Goal: Task Accomplishment & Management: Manage account settings

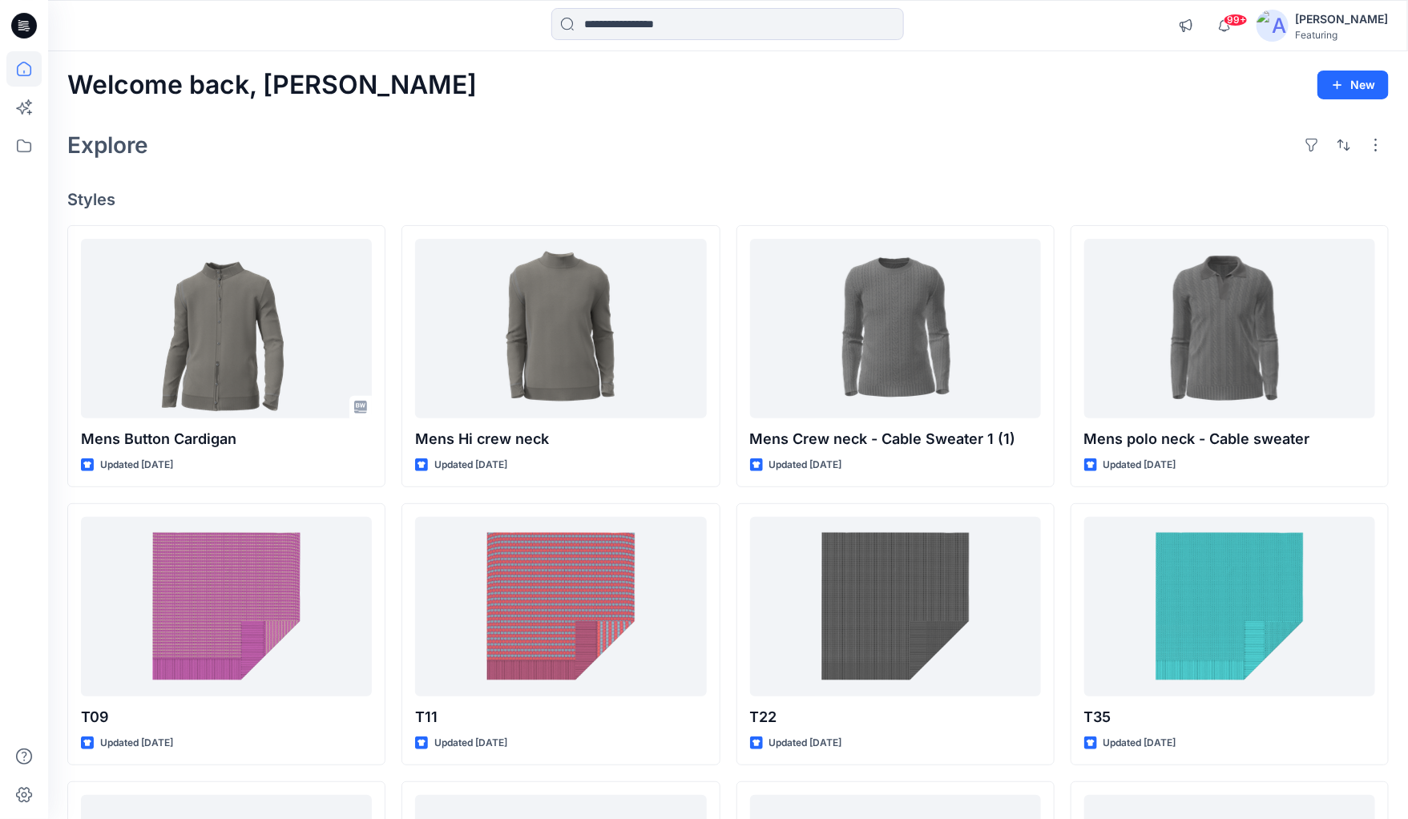
click at [30, 19] on icon at bounding box center [24, 26] width 26 height 26
click at [1308, 36] on div "Featuring" at bounding box center [1341, 35] width 93 height 12
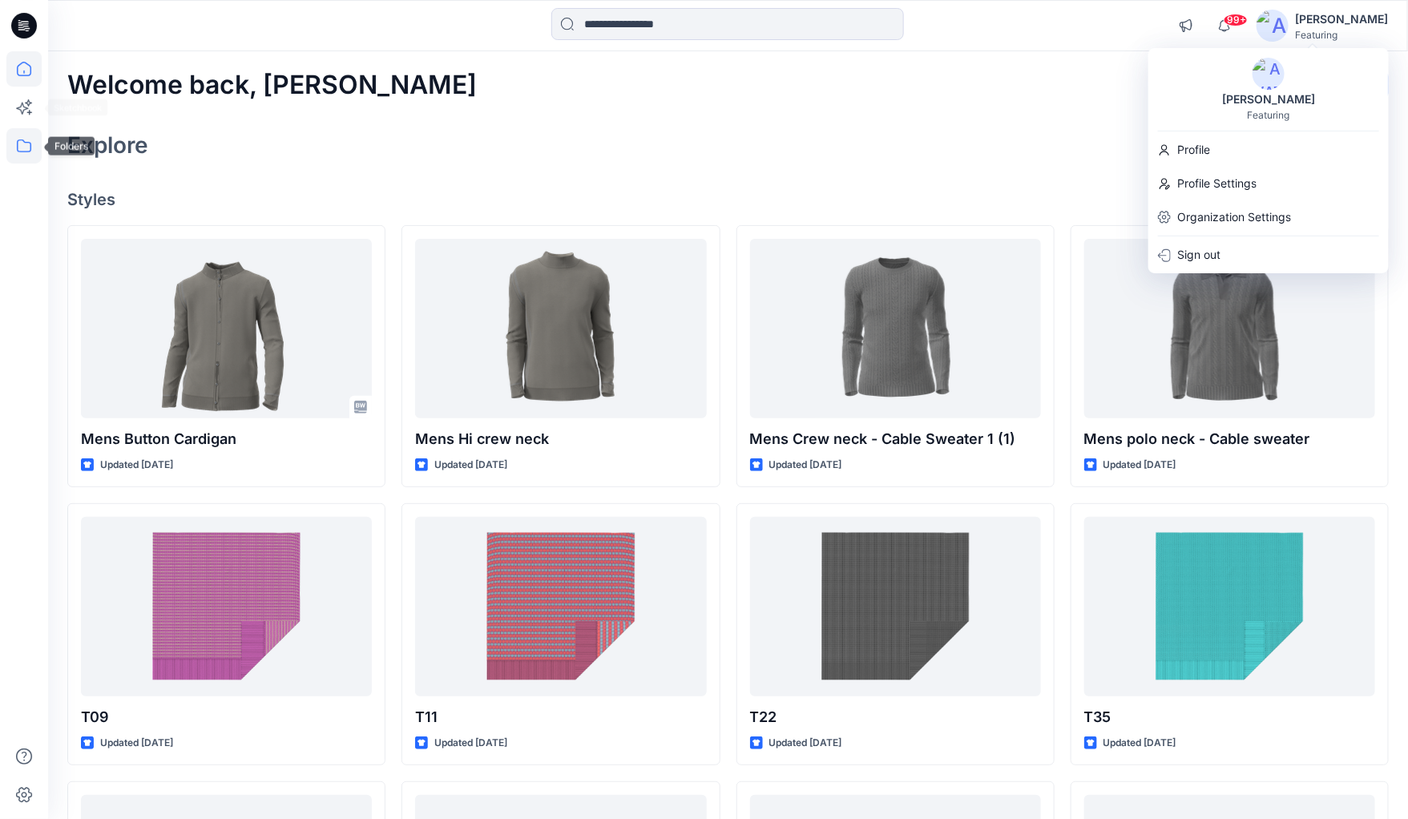
click at [28, 141] on icon at bounding box center [23, 145] width 35 height 35
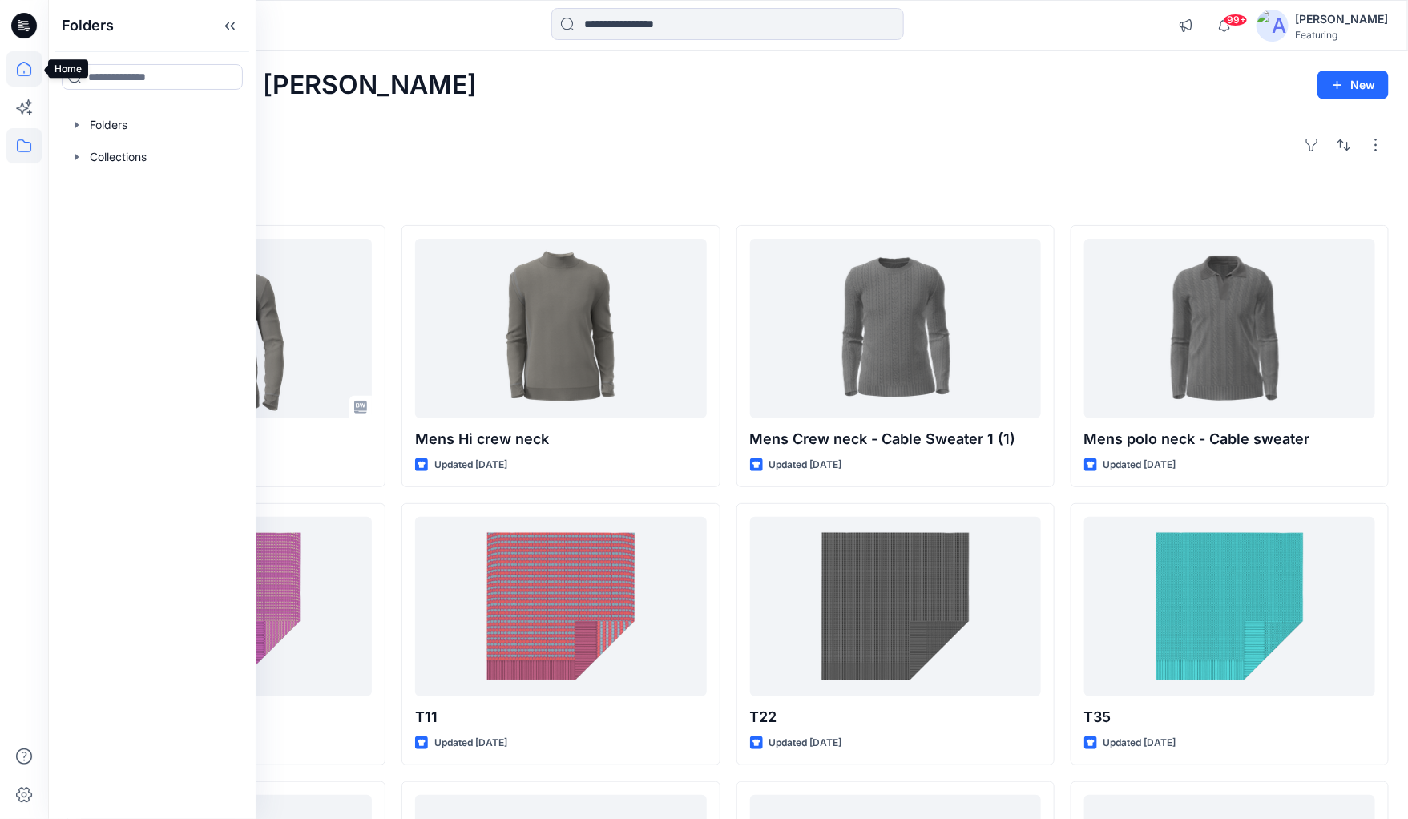
click at [28, 76] on icon at bounding box center [23, 68] width 35 height 35
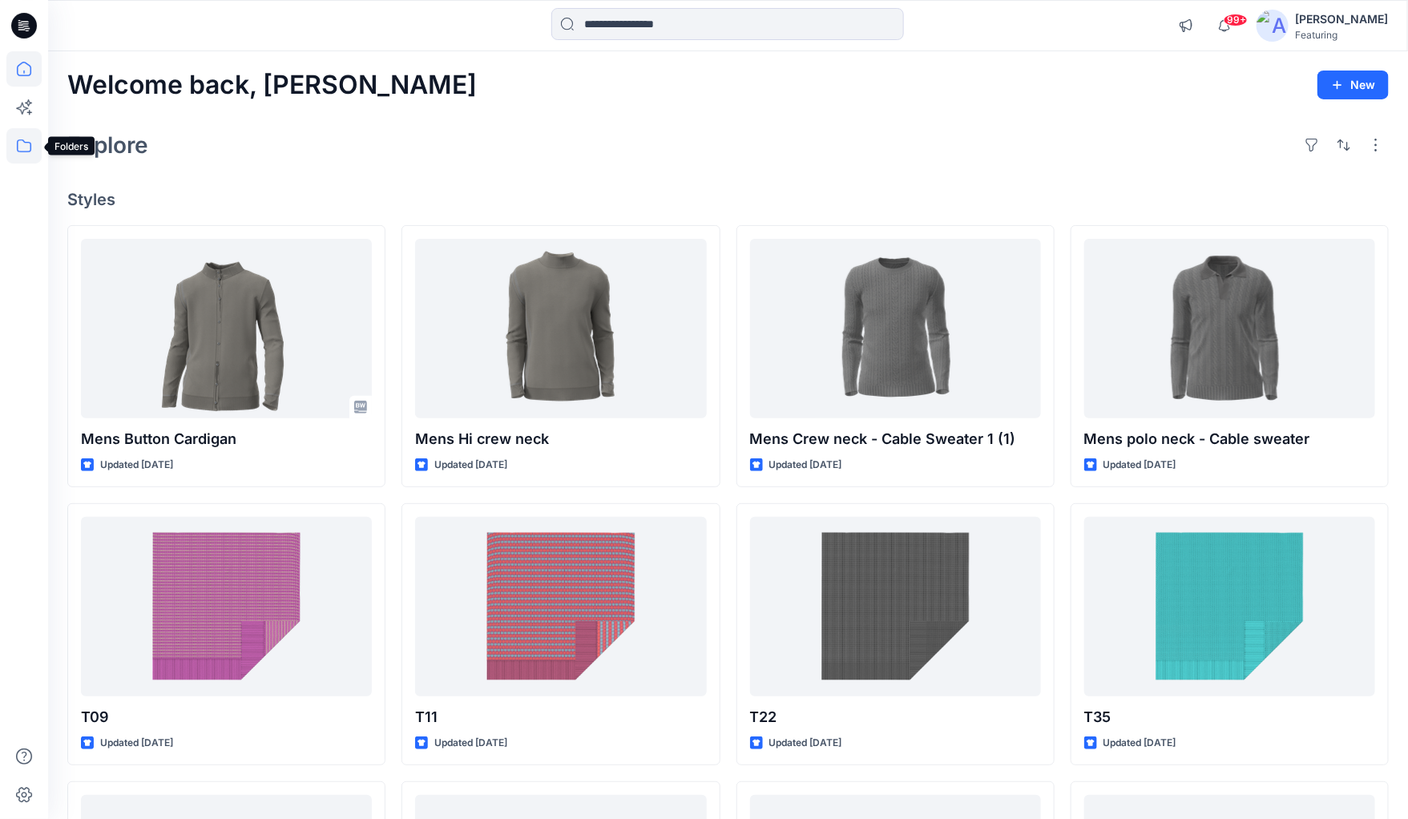
click at [24, 147] on icon at bounding box center [23, 145] width 35 height 35
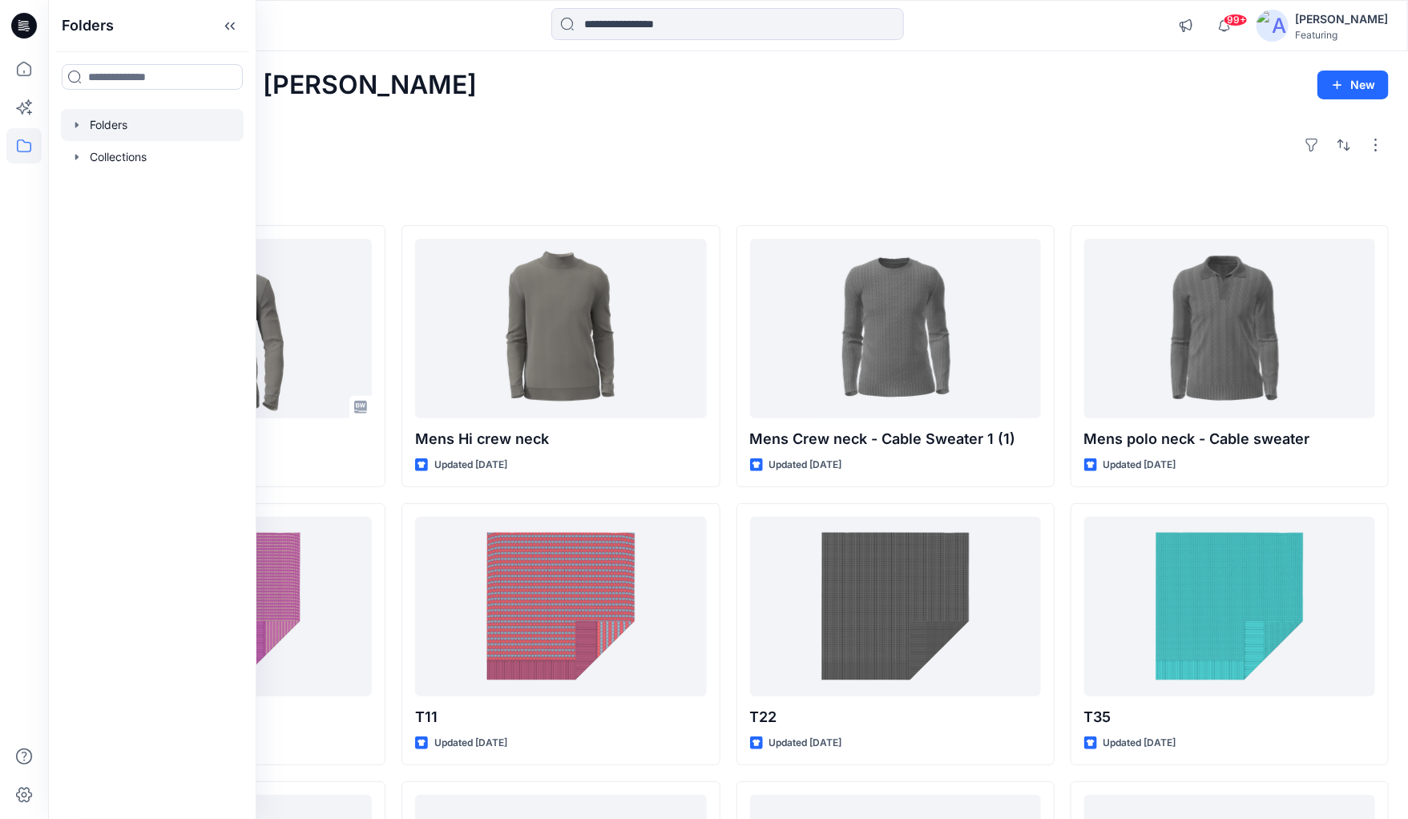
click at [78, 130] on icon "button" at bounding box center [77, 125] width 13 height 13
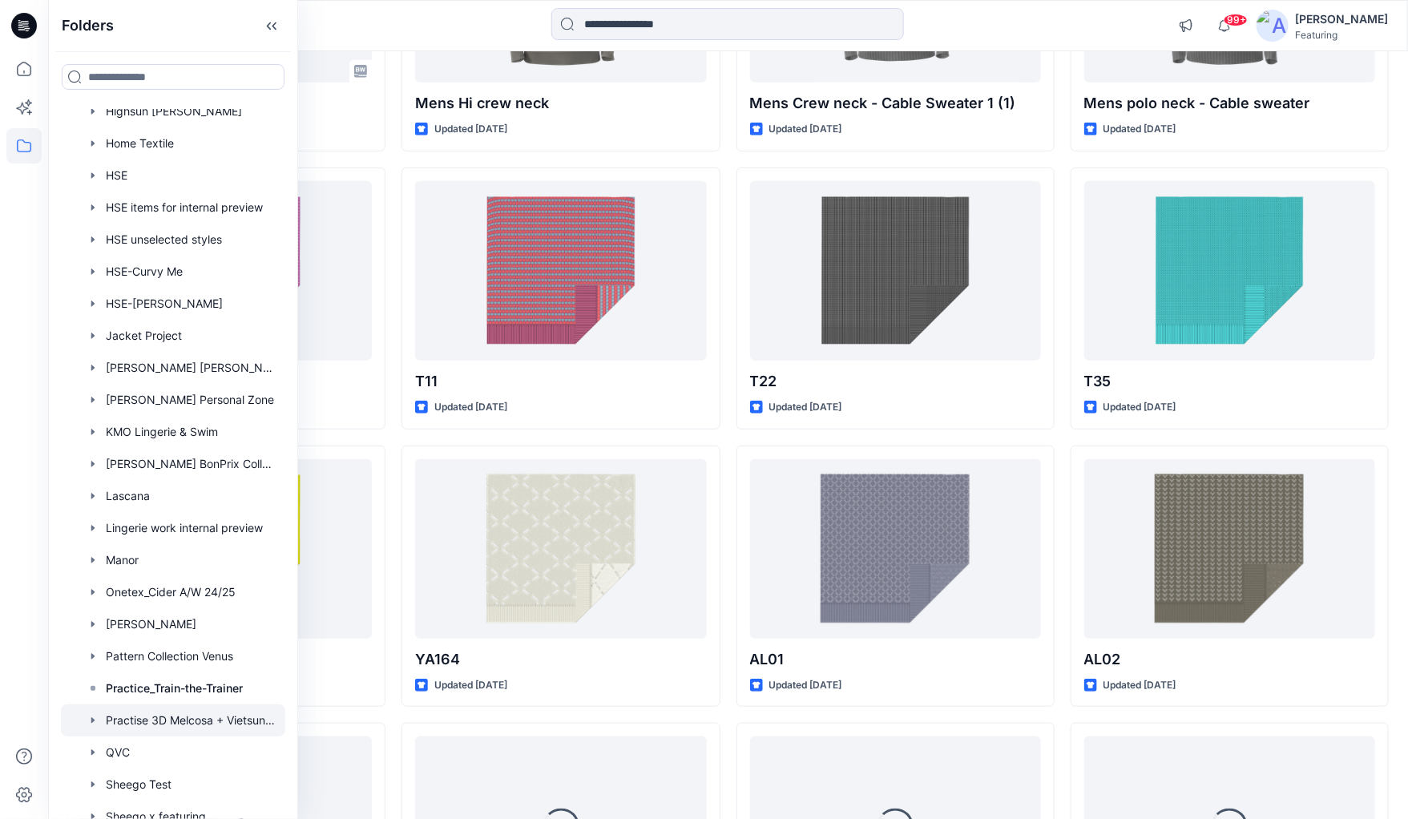
scroll to position [339, 0]
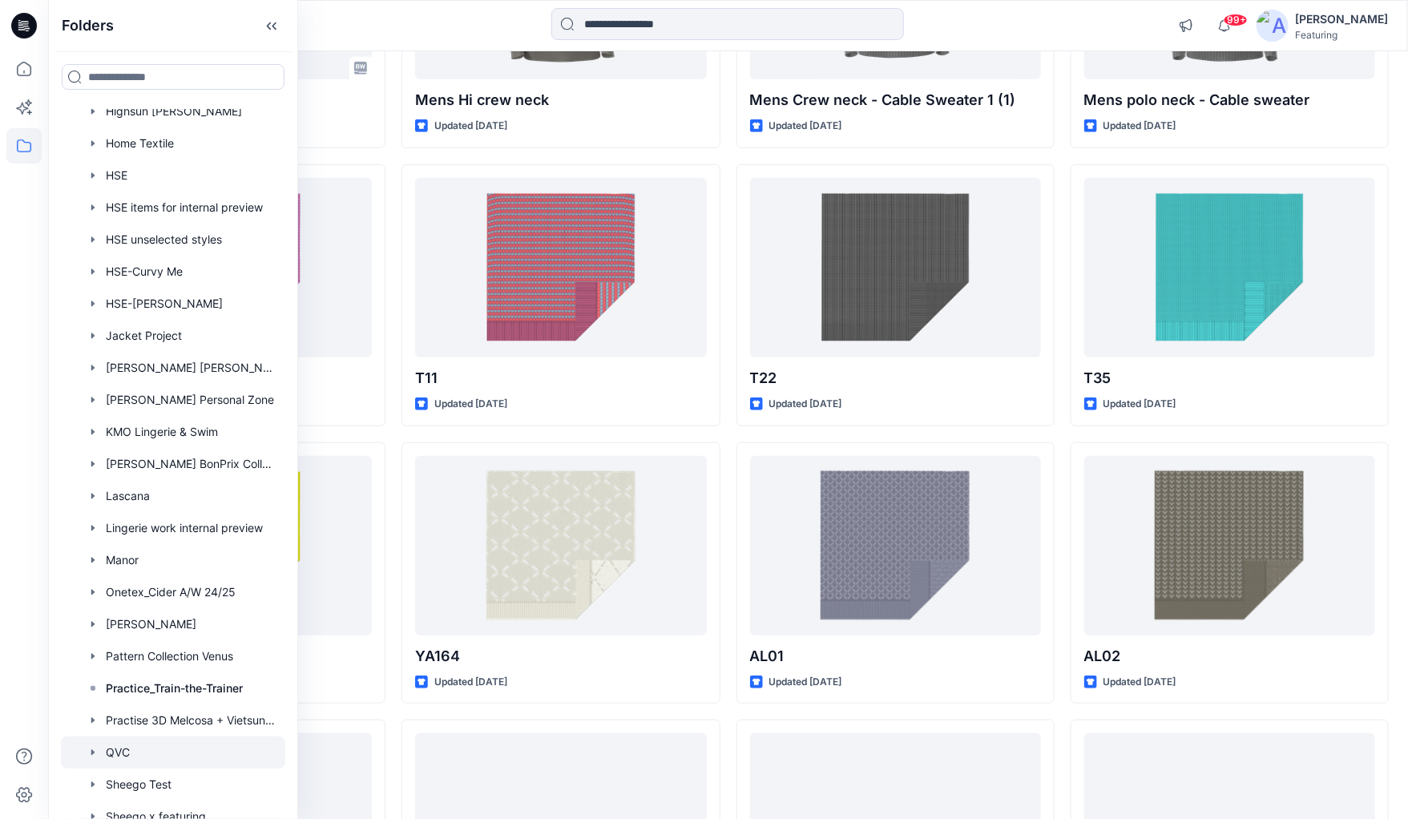
click at [115, 750] on div at bounding box center [173, 752] width 224 height 32
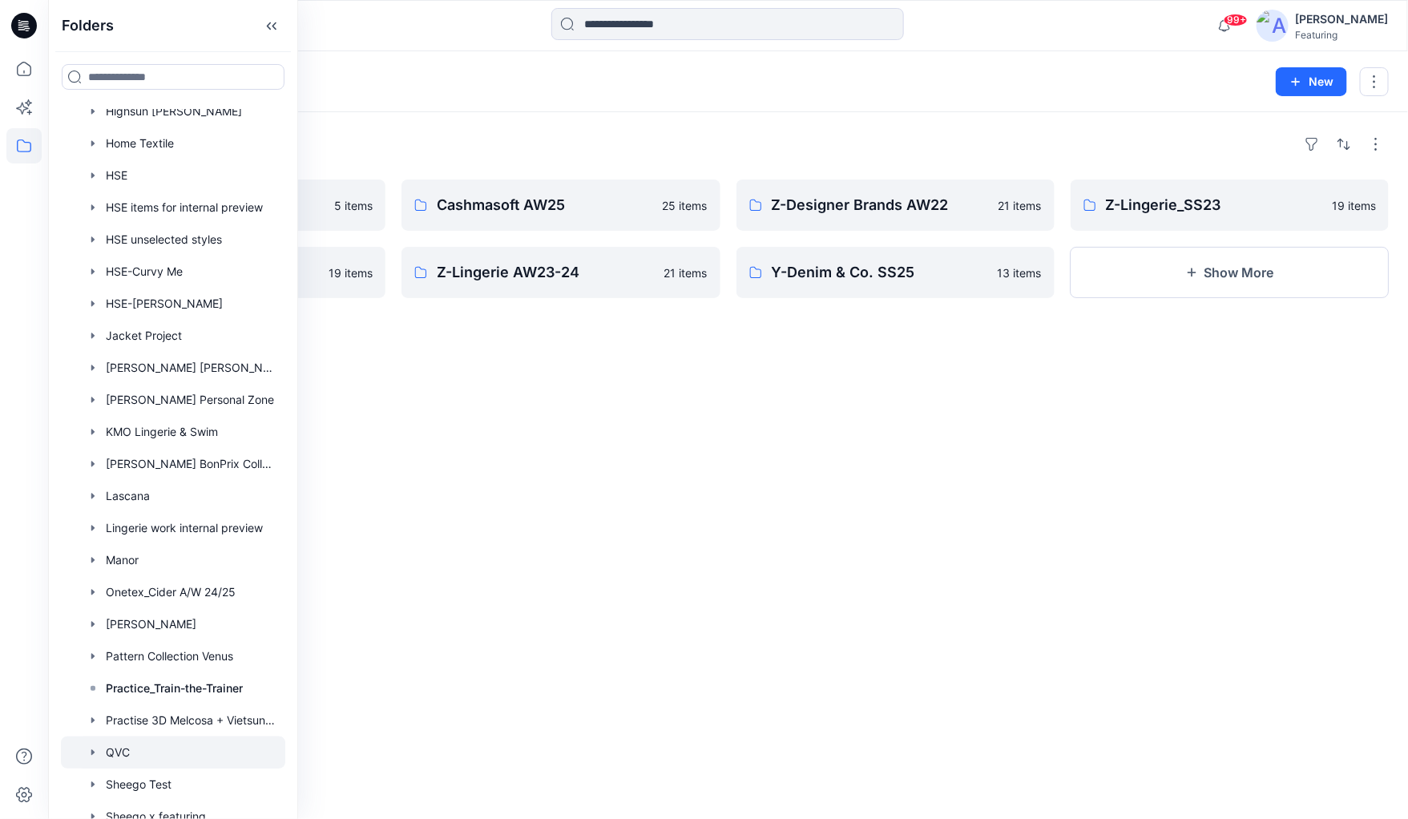
click at [499, 133] on div "Folders" at bounding box center [727, 144] width 1321 height 26
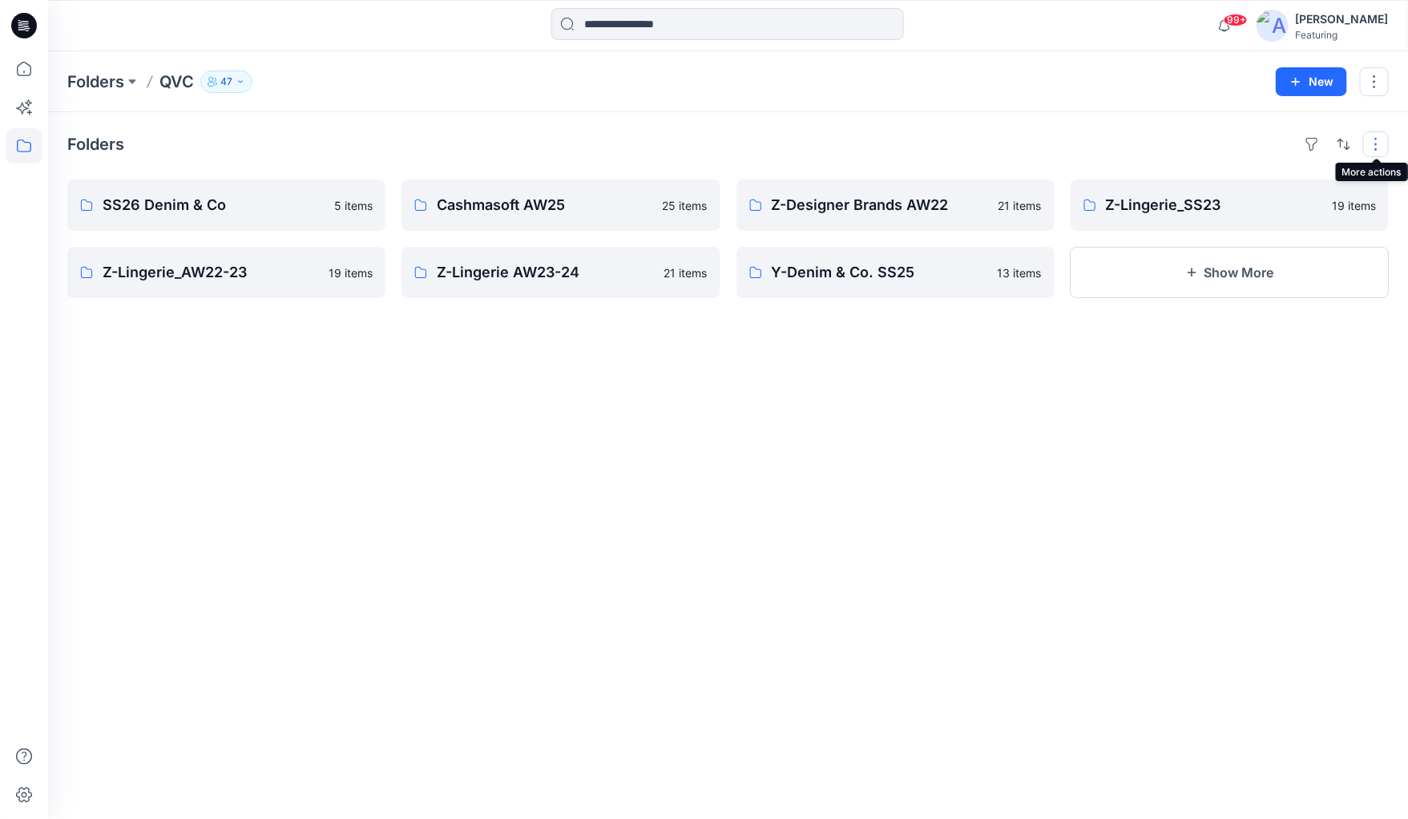
click at [1378, 144] on button "button" at bounding box center [1376, 144] width 26 height 26
click at [1378, 80] on button "button" at bounding box center [1374, 81] width 29 height 29
click at [1283, 179] on p "Manage Users" at bounding box center [1278, 179] width 75 height 17
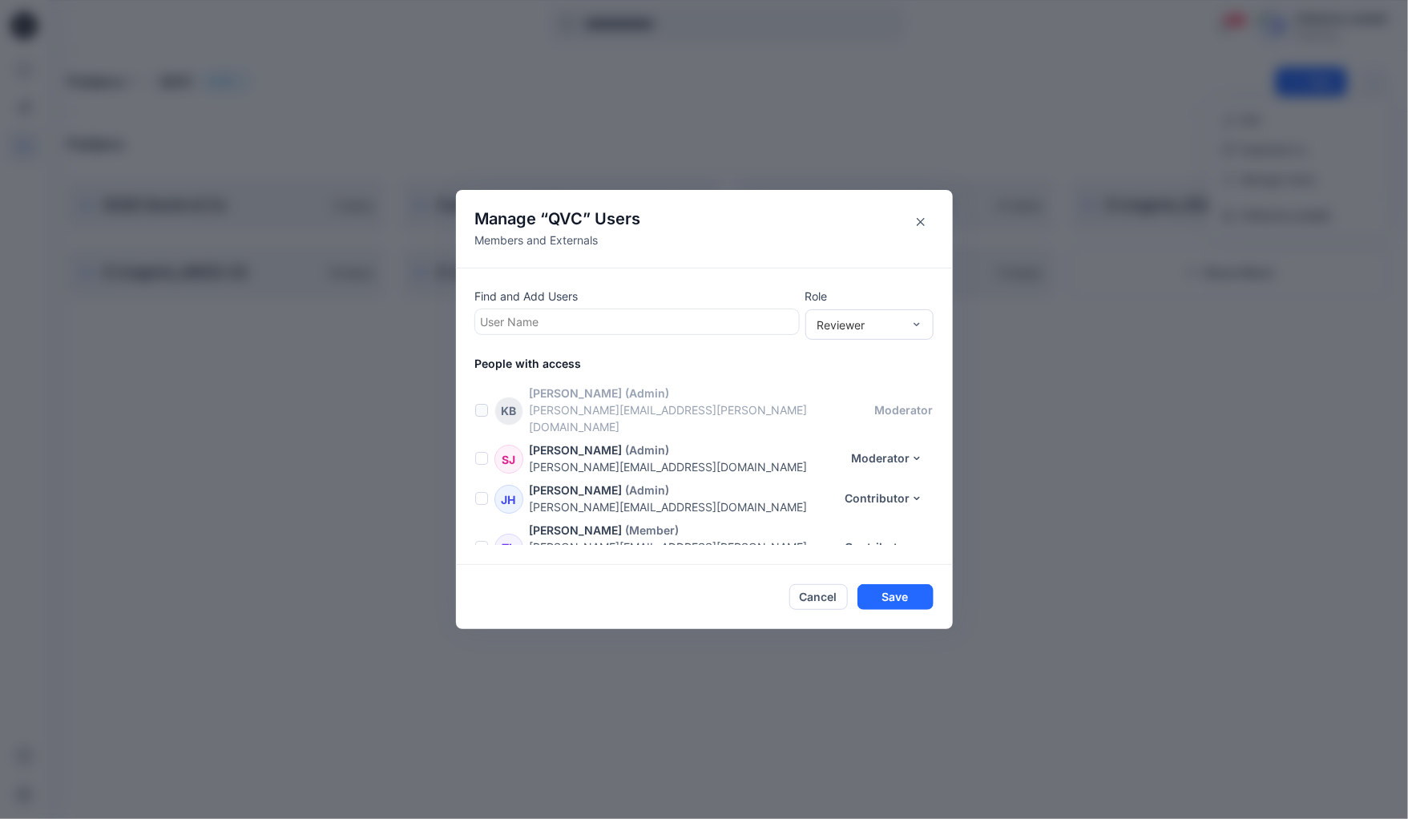
click at [478, 492] on span at bounding box center [481, 498] width 13 height 13
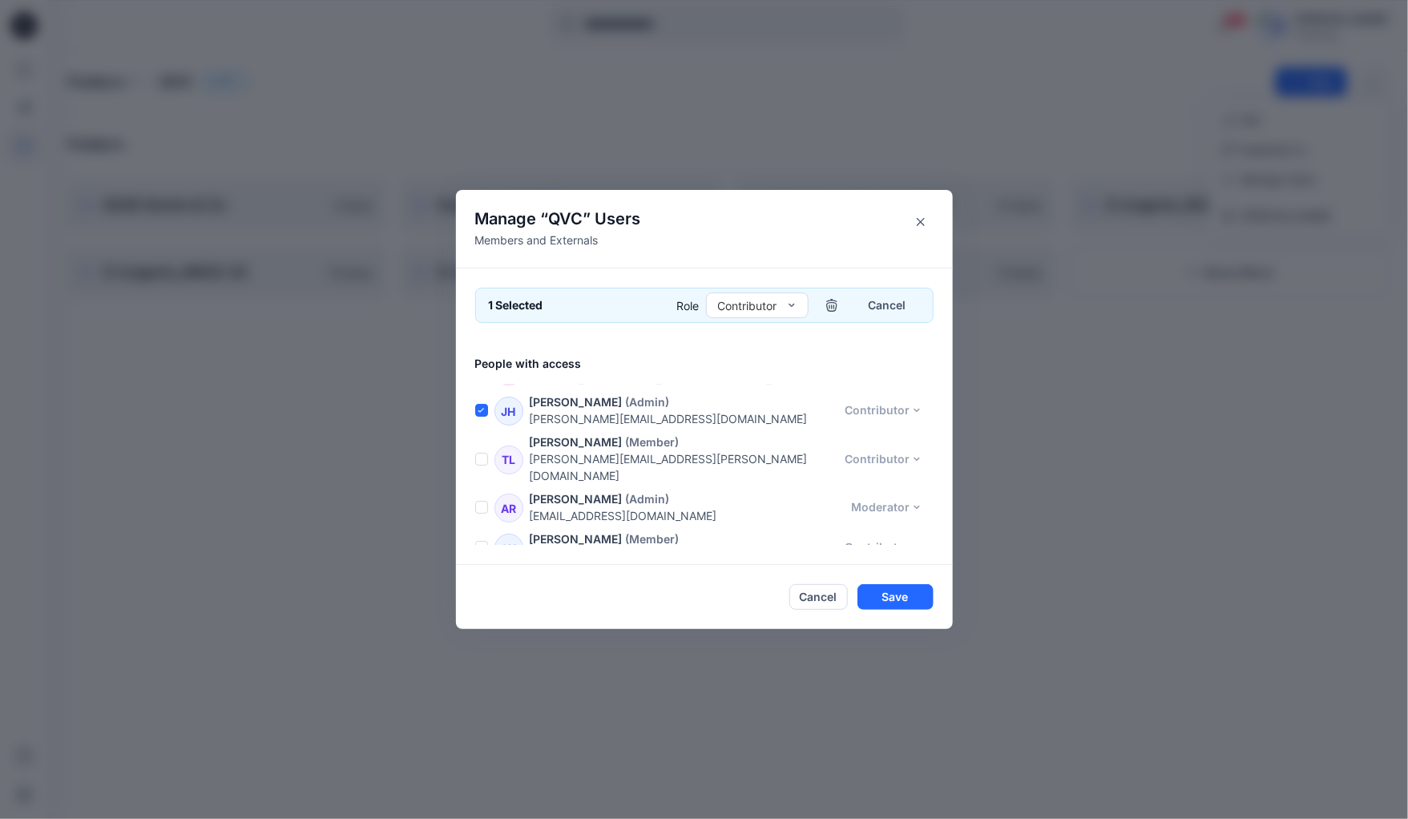
scroll to position [130, 0]
click at [477, 499] on span at bounding box center [481, 505] width 13 height 13
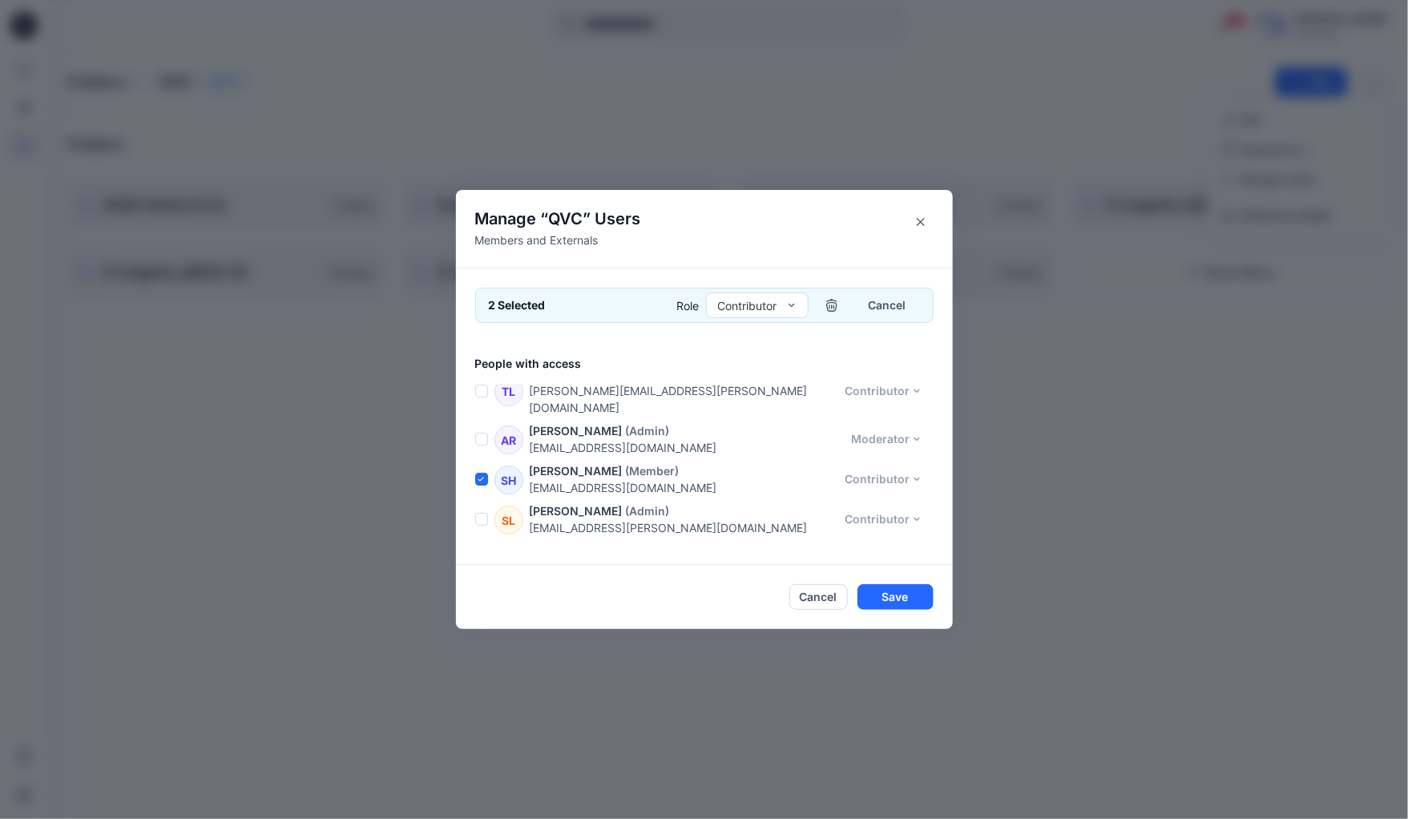
scroll to position [157, 0]
click at [482, 502] on div "SL [PERSON_NAME] (Admin) [EMAIL_ADDRESS][PERSON_NAME][DOMAIN_NAME] Contributor …" at bounding box center [714, 519] width 478 height 34
click at [482, 512] on span at bounding box center [481, 518] width 13 height 13
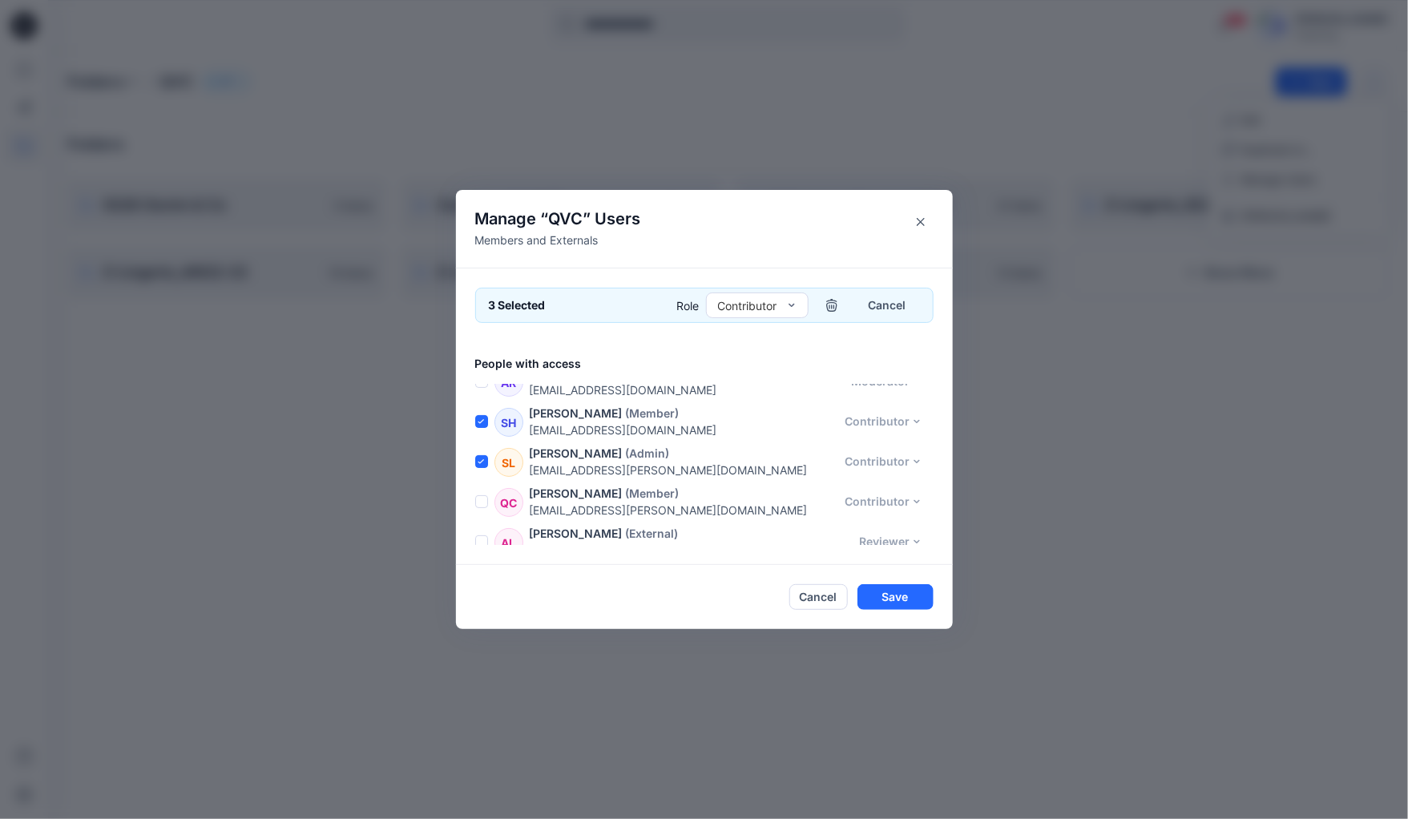
click at [481, 495] on span at bounding box center [481, 501] width 13 height 13
click at [833, 301] on icon "button" at bounding box center [831, 305] width 13 height 13
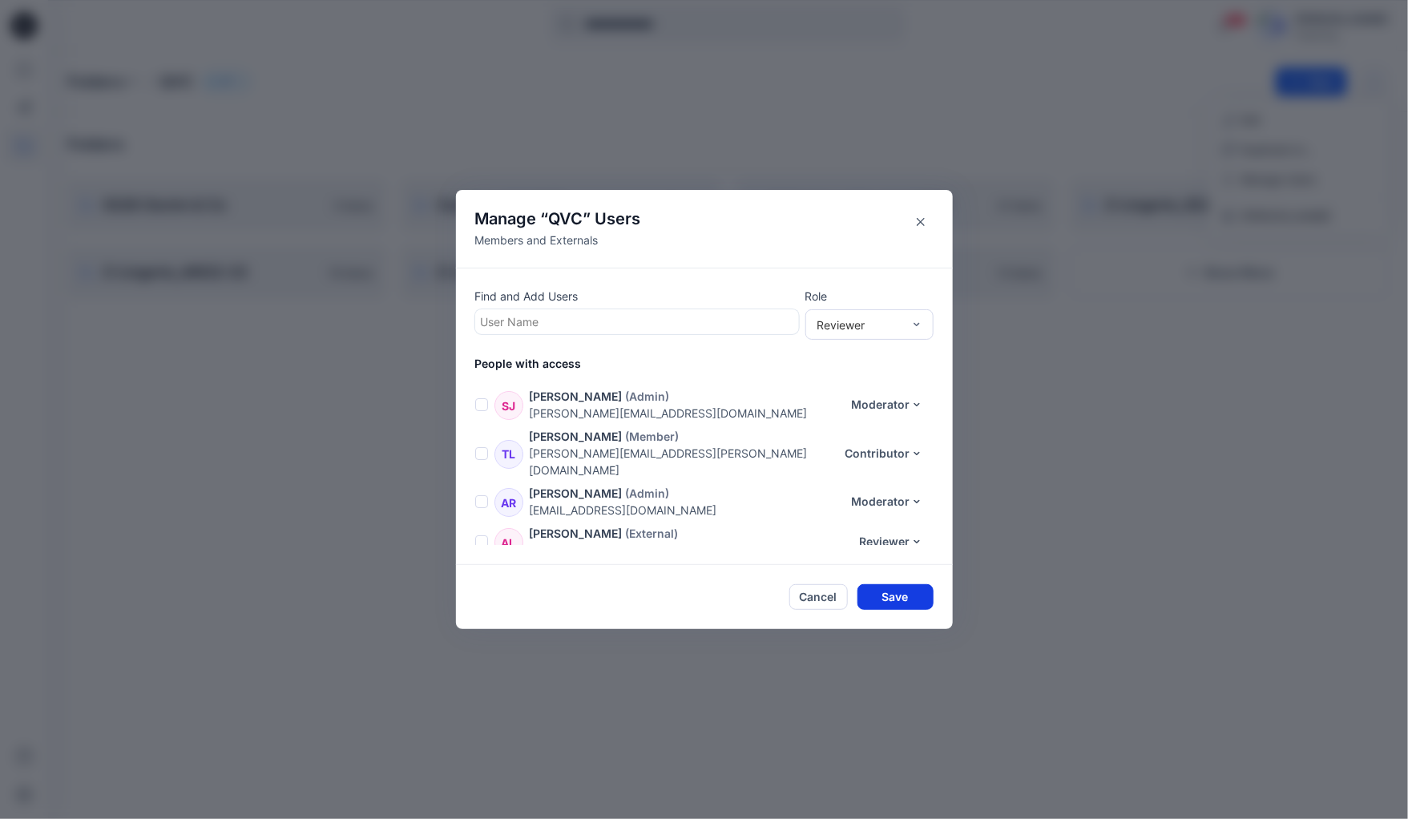
click at [880, 593] on button "Save" at bounding box center [895, 597] width 76 height 26
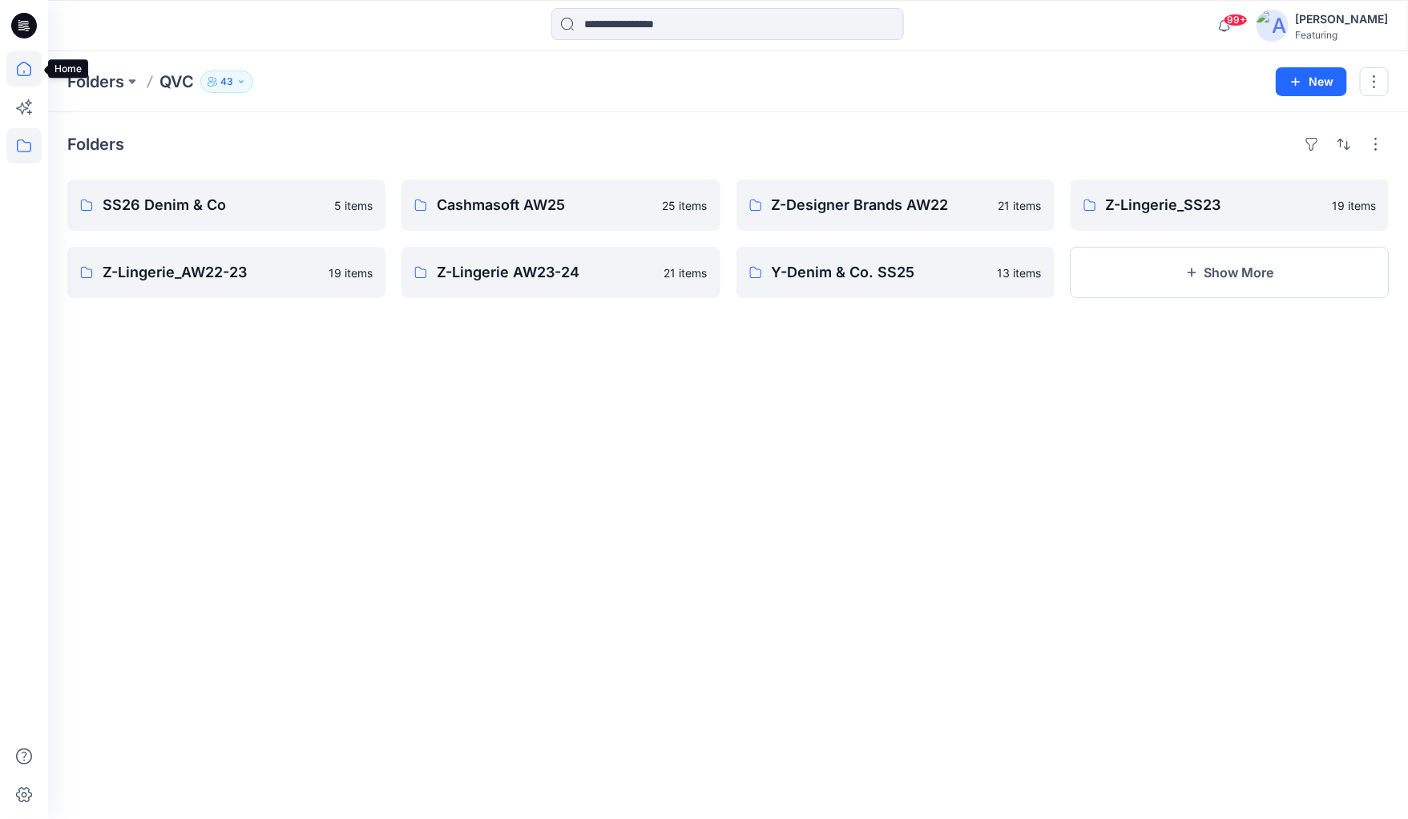
click at [24, 71] on icon at bounding box center [23, 68] width 35 height 35
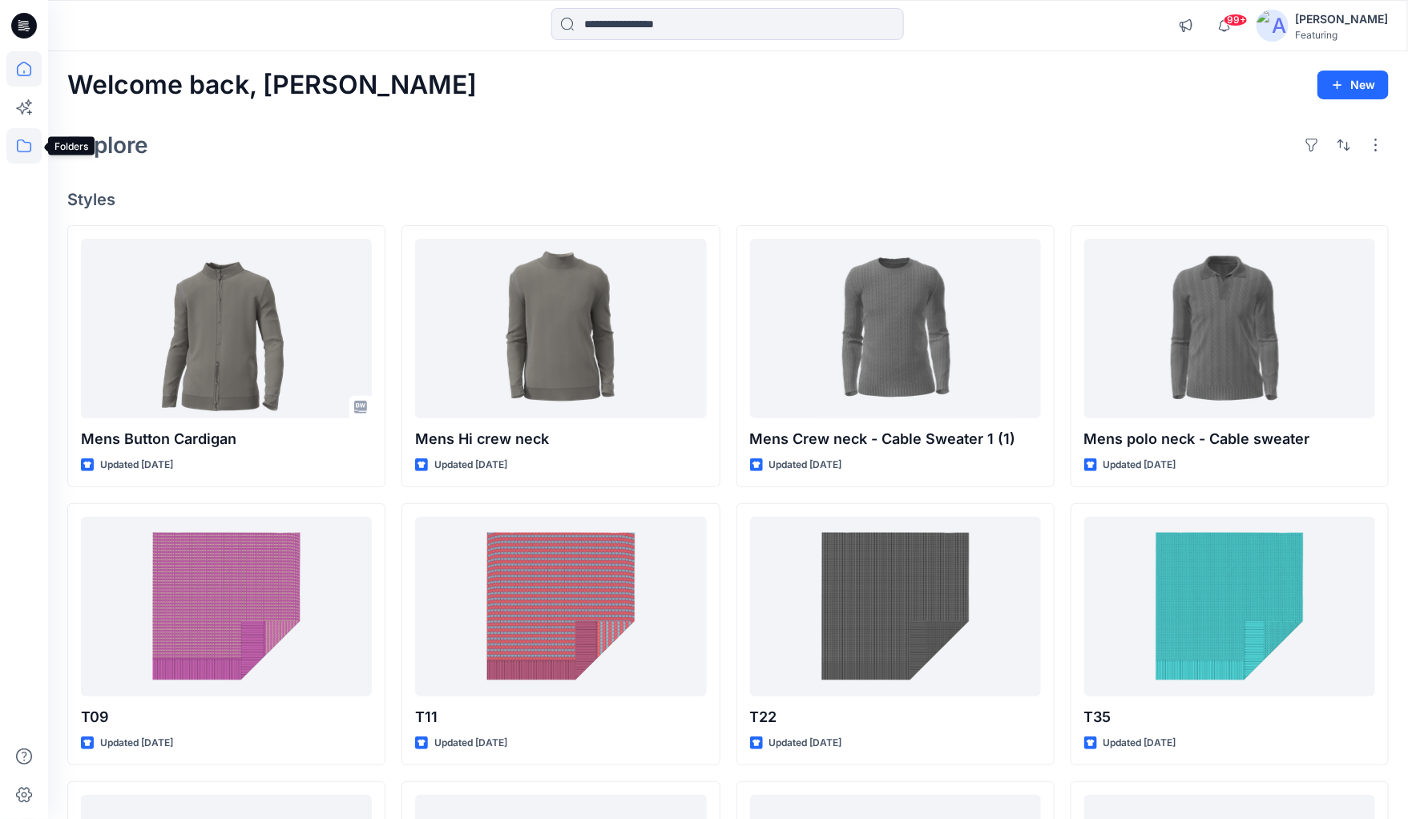
click at [16, 137] on icon at bounding box center [23, 145] width 35 height 35
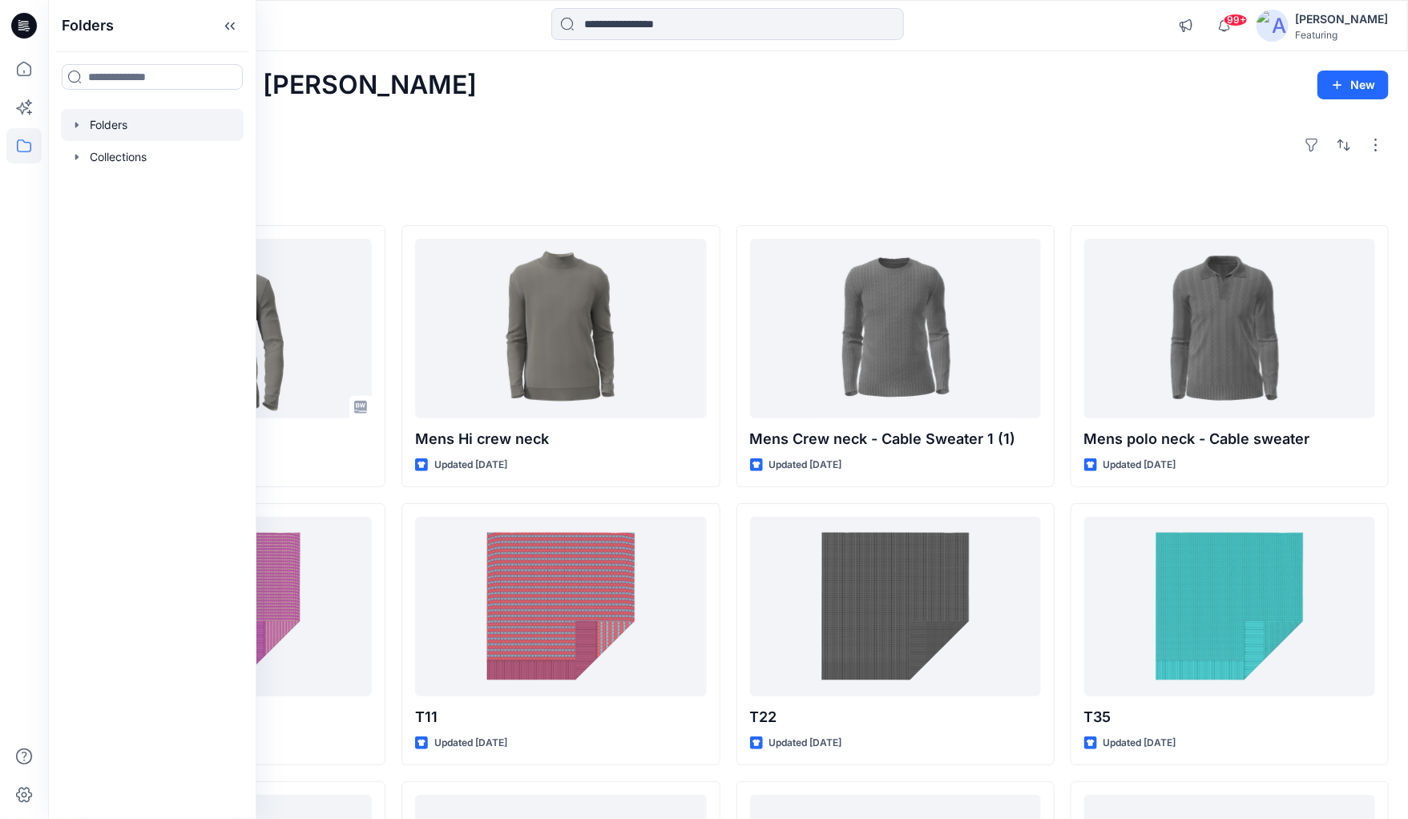
click at [72, 123] on icon "button" at bounding box center [77, 125] width 13 height 13
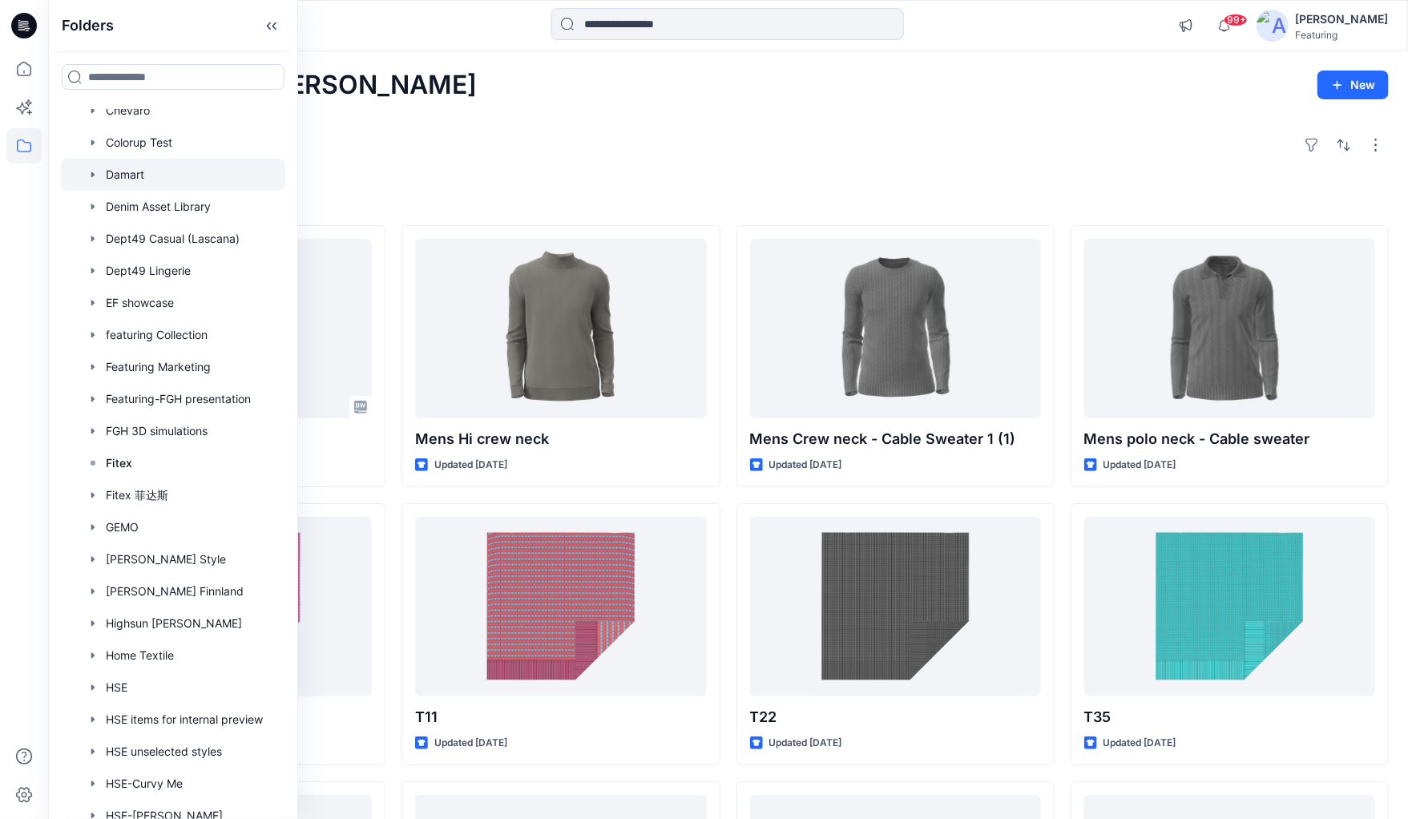
scroll to position [466, 0]
click at [119, 688] on div at bounding box center [173, 685] width 224 height 32
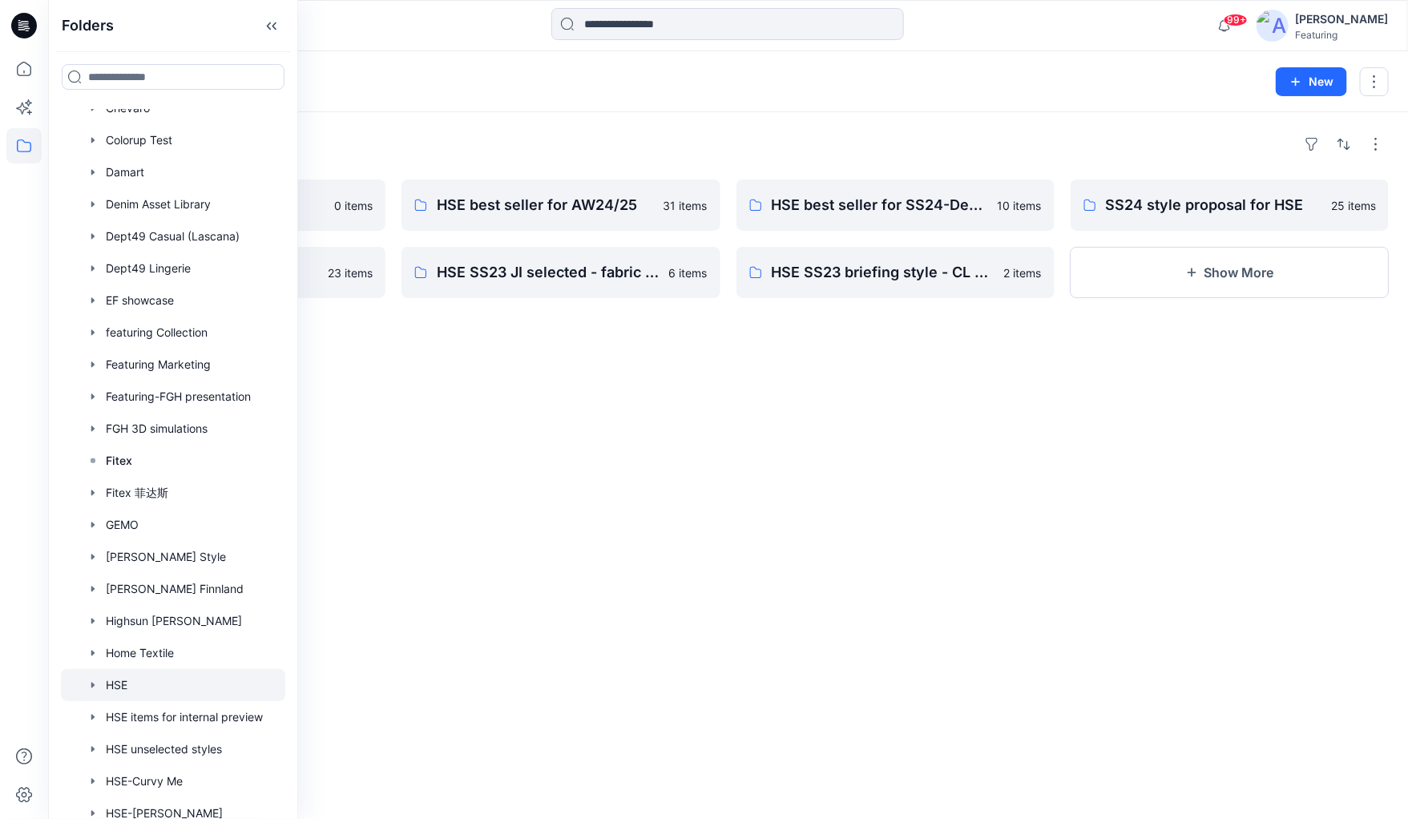
click at [2, 282] on div at bounding box center [24, 409] width 48 height 819
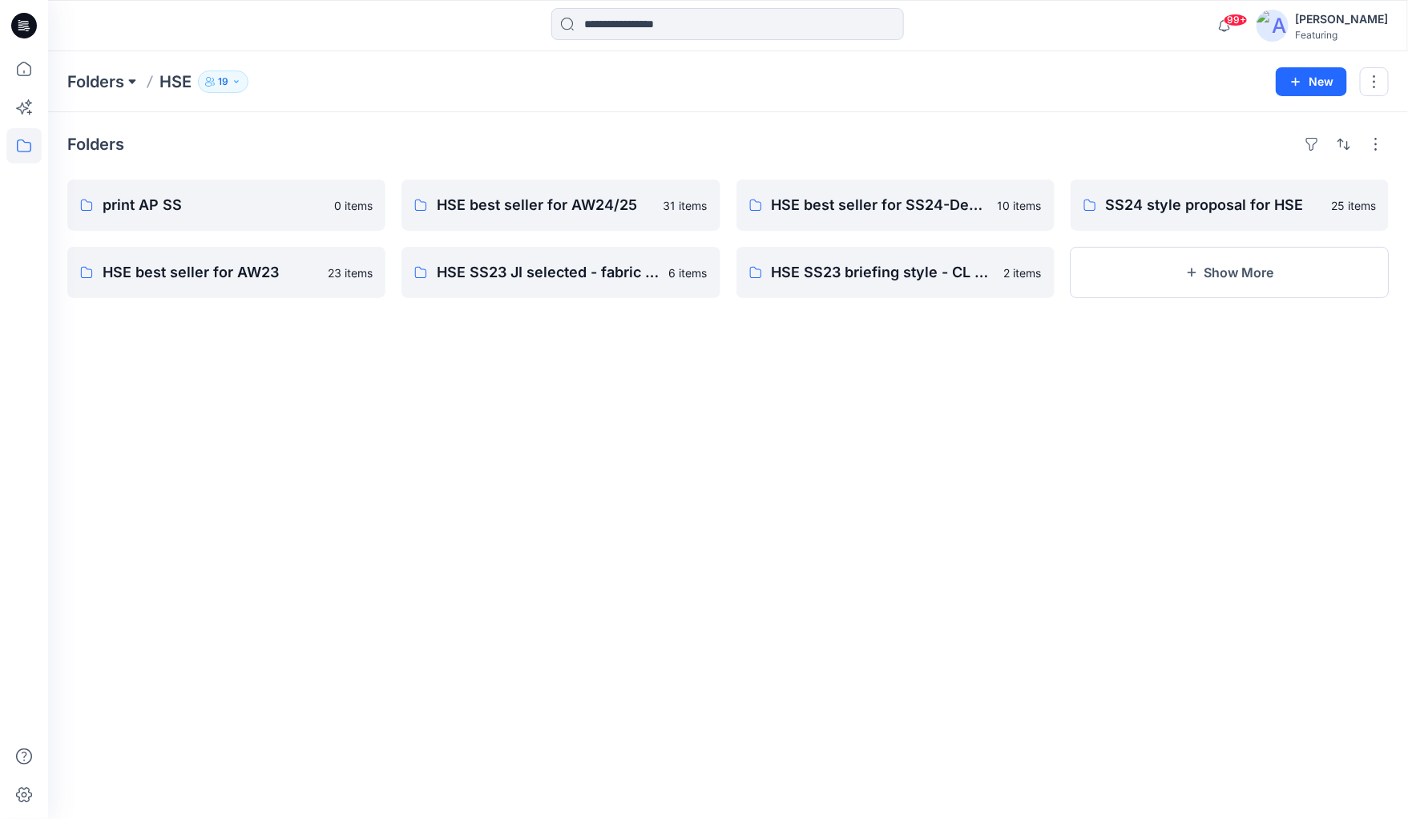
click at [125, 77] on button at bounding box center [132, 82] width 16 height 22
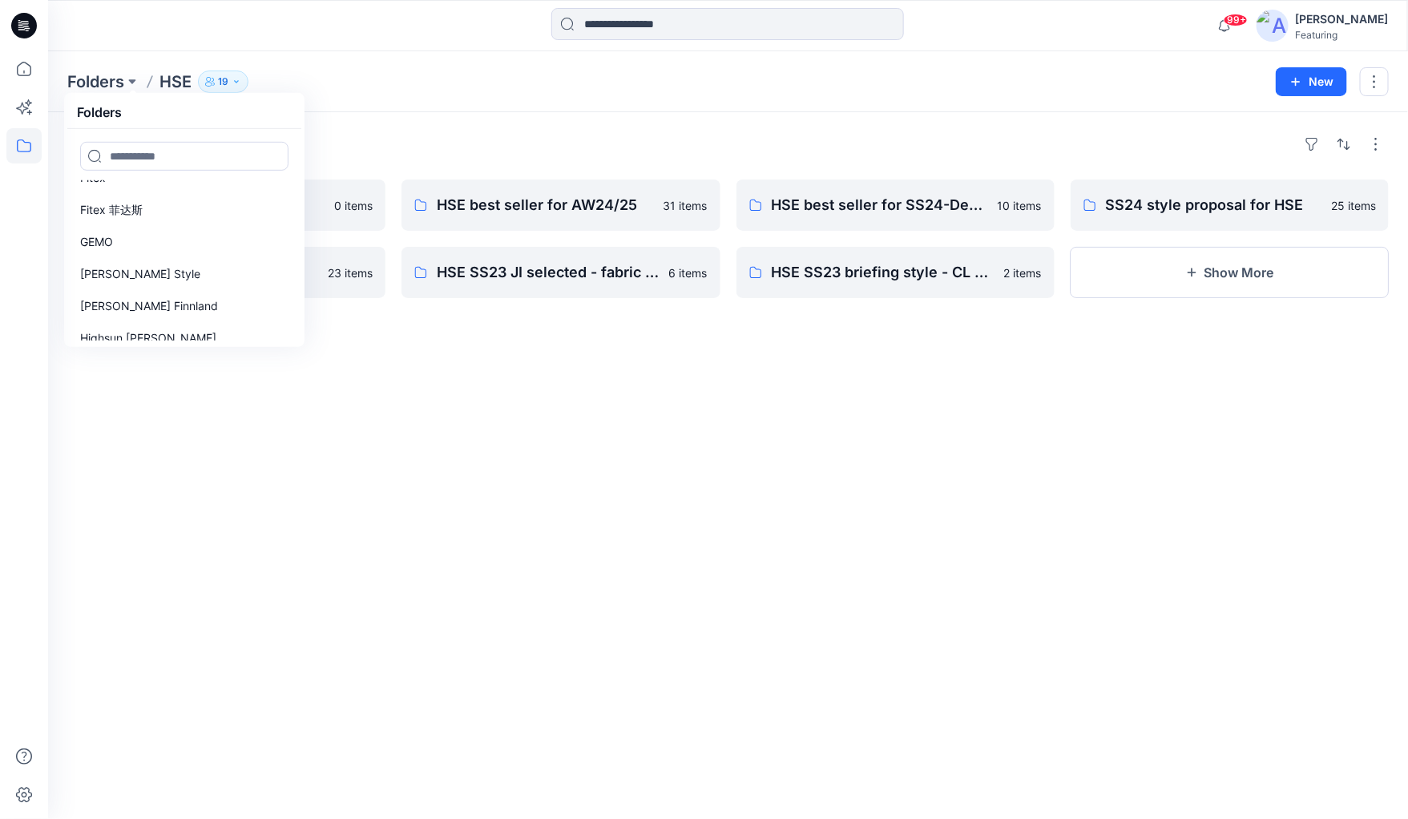
scroll to position [786, 0]
click at [90, 215] on p "Fitex 菲达斯" at bounding box center [111, 211] width 63 height 19
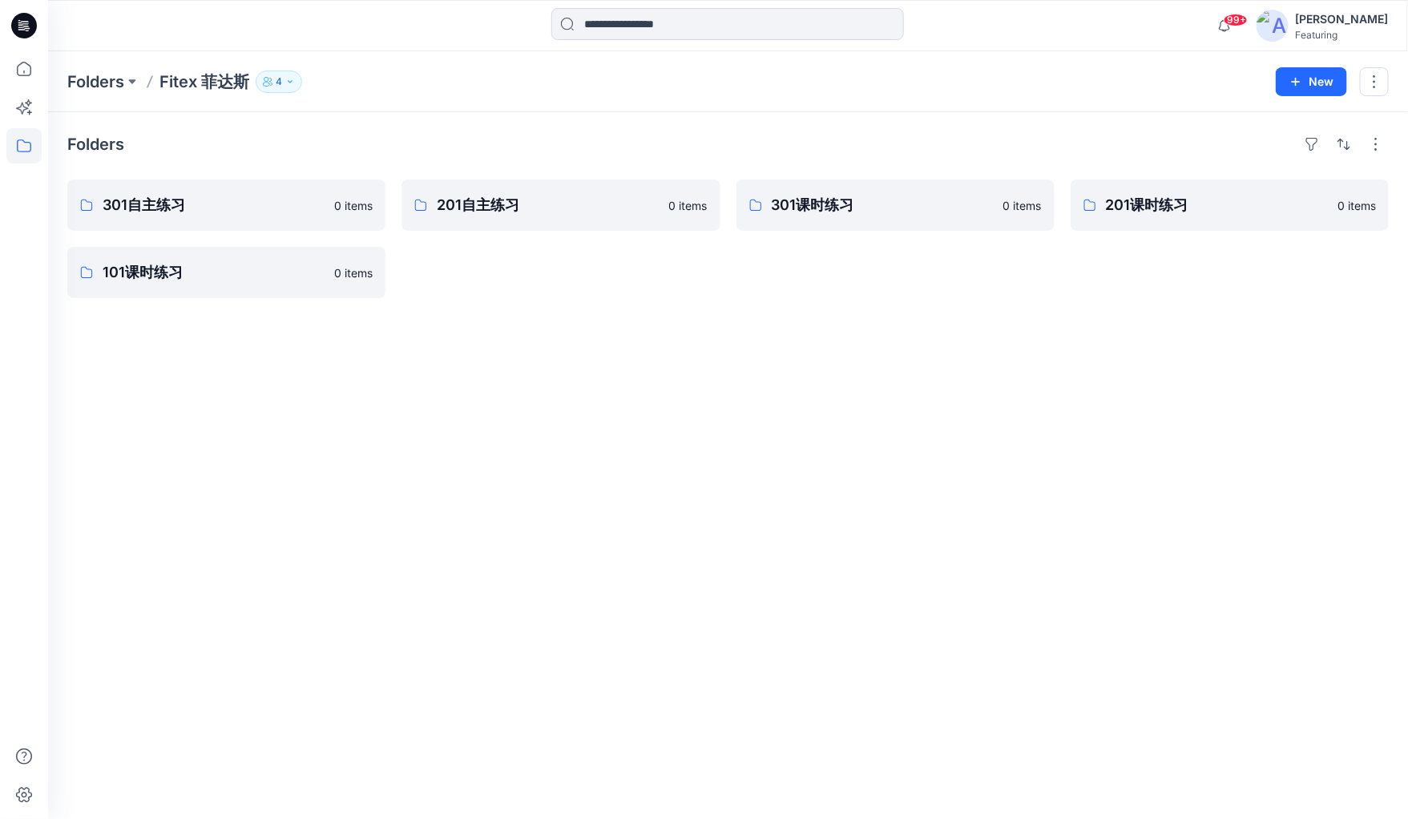
click at [291, 80] on icon "button" at bounding box center [290, 82] width 10 height 10
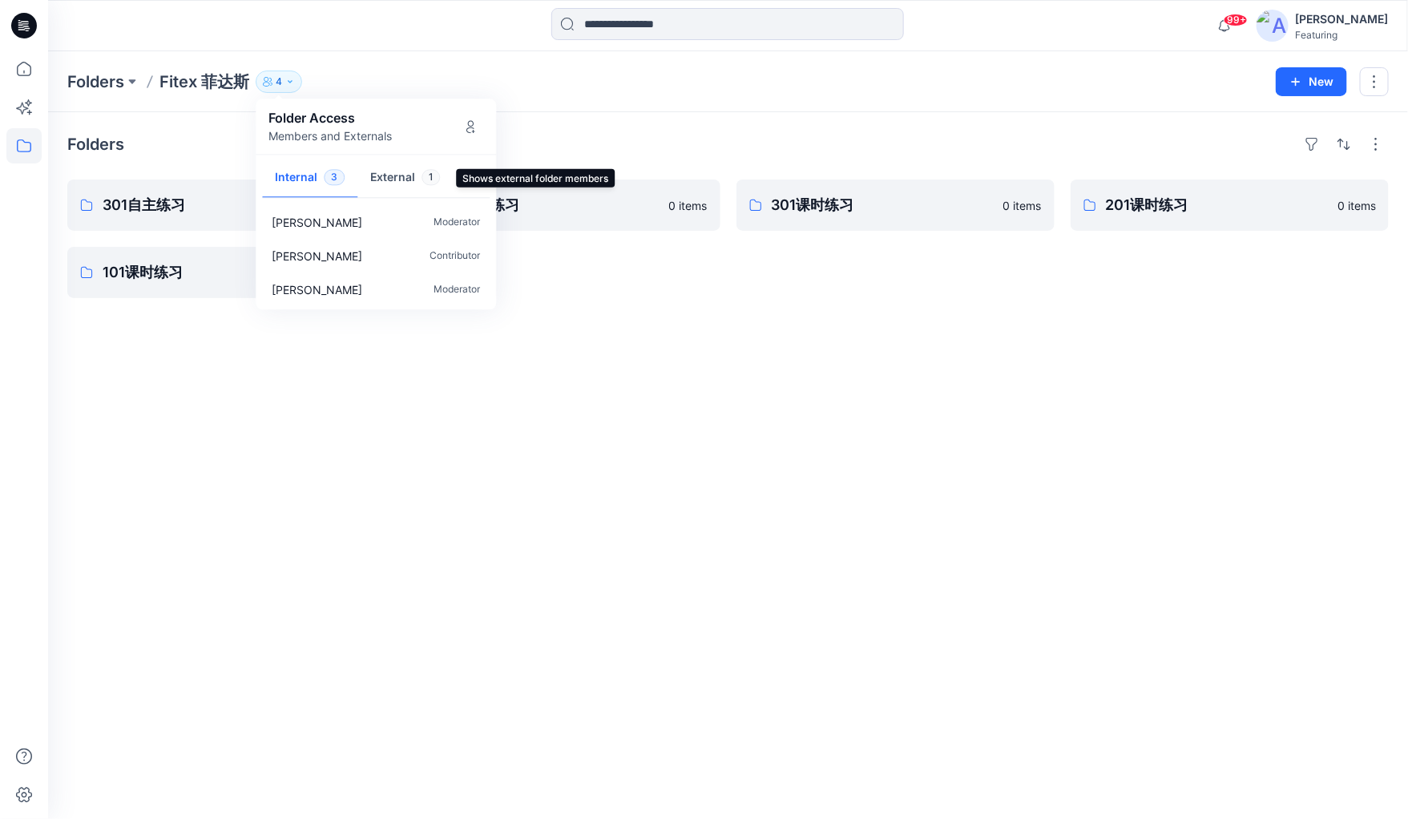
click at [402, 169] on button "External 1" at bounding box center [404, 178] width 95 height 41
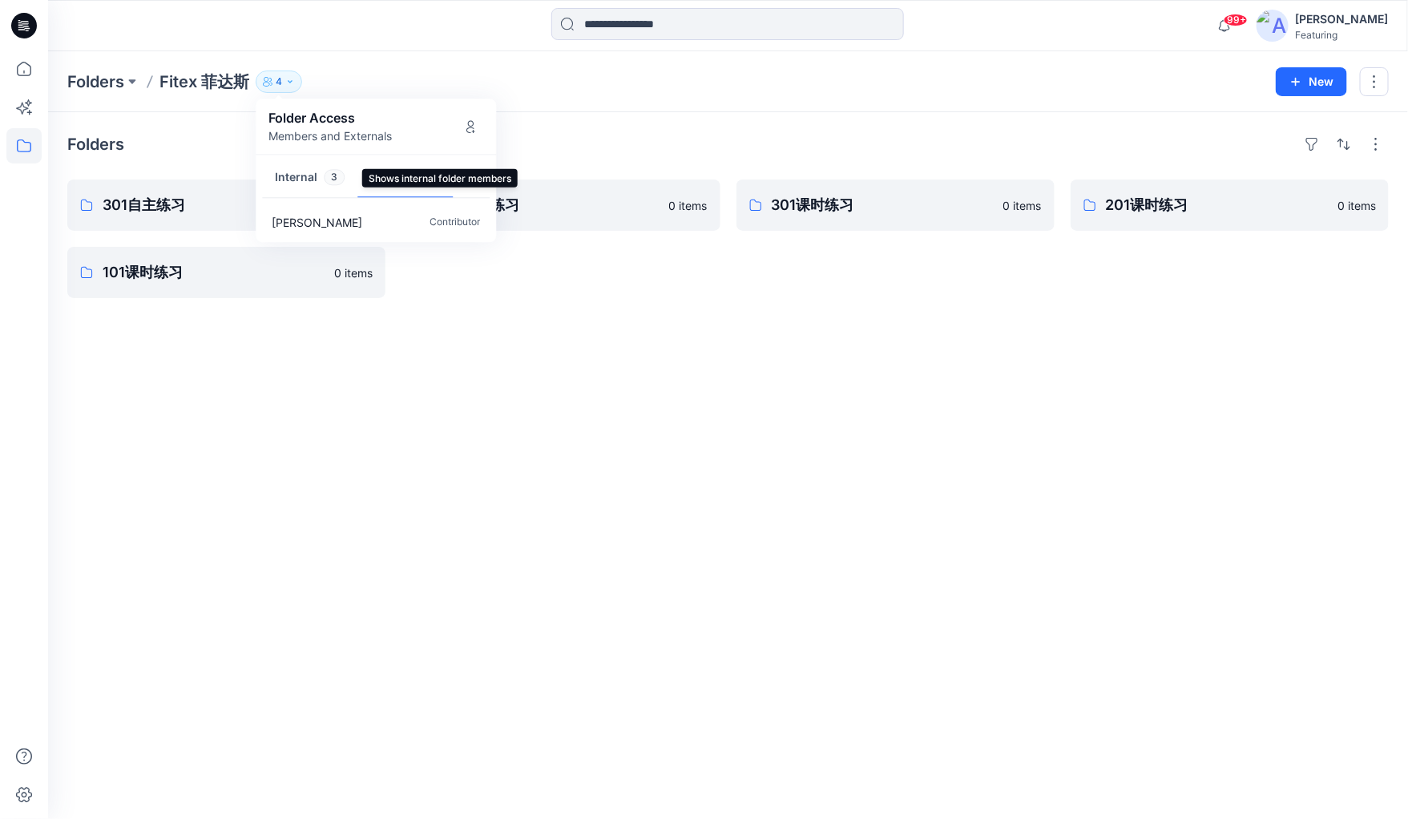
click at [304, 171] on button "Internal 3" at bounding box center [309, 178] width 95 height 41
click at [18, 216] on div at bounding box center [23, 435] width 35 height 768
